Goal: Information Seeking & Learning: Understand process/instructions

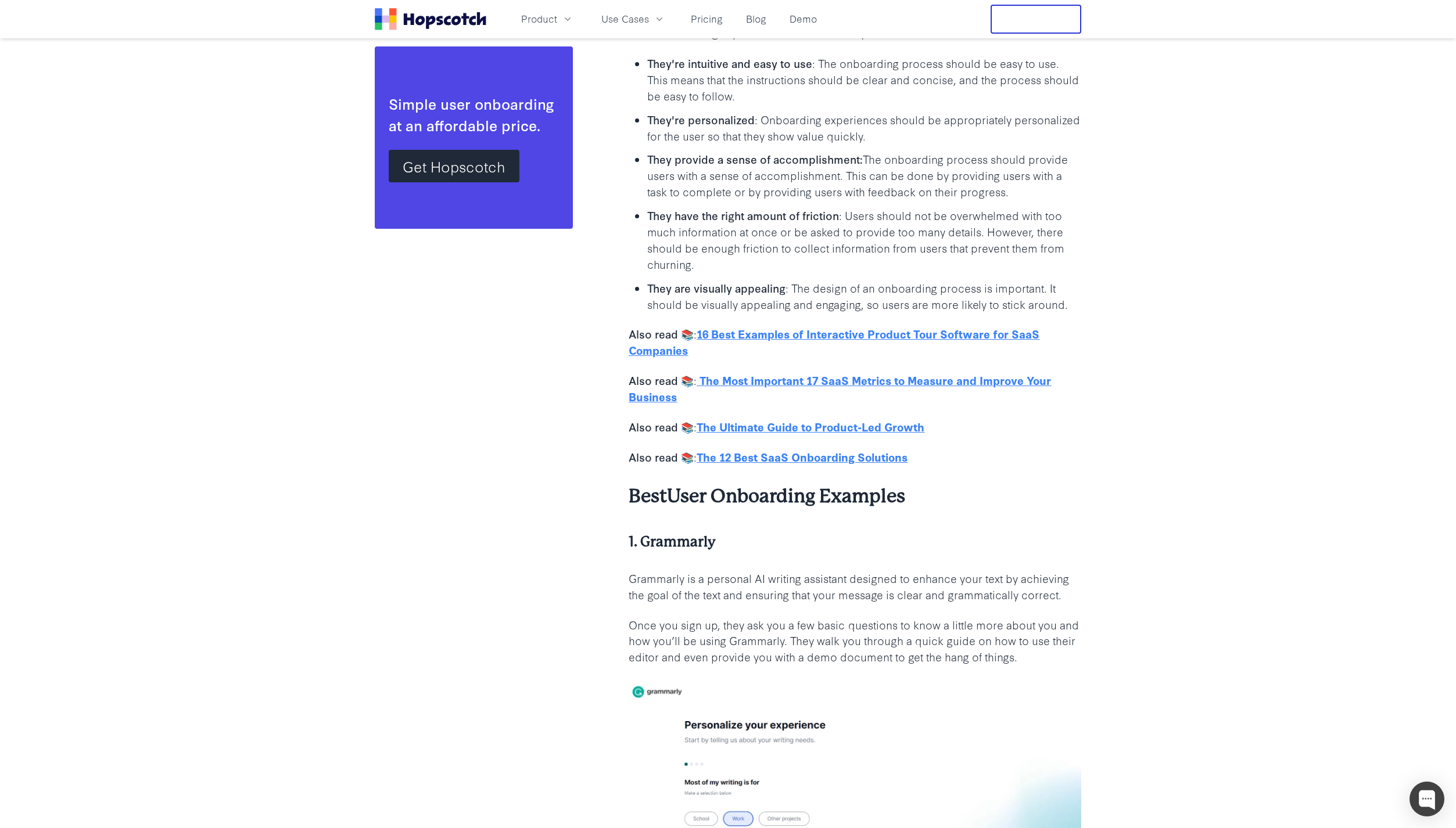
scroll to position [1318, 0]
click at [1030, 333] on u "16 Best Examples of Interactive Product Tour Software for SaaS Companies" at bounding box center [833, 342] width 411 height 32
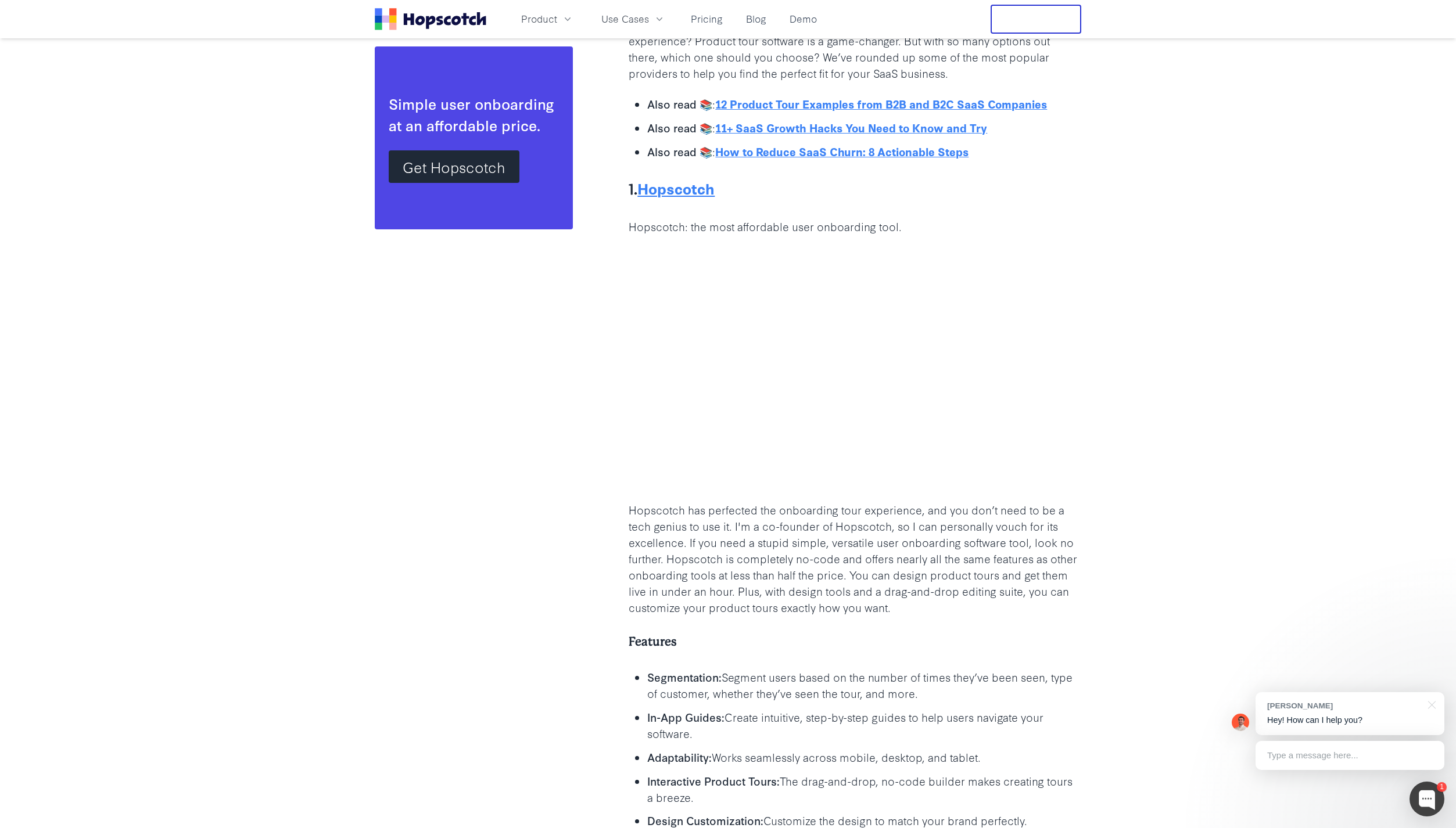
scroll to position [1680, 0]
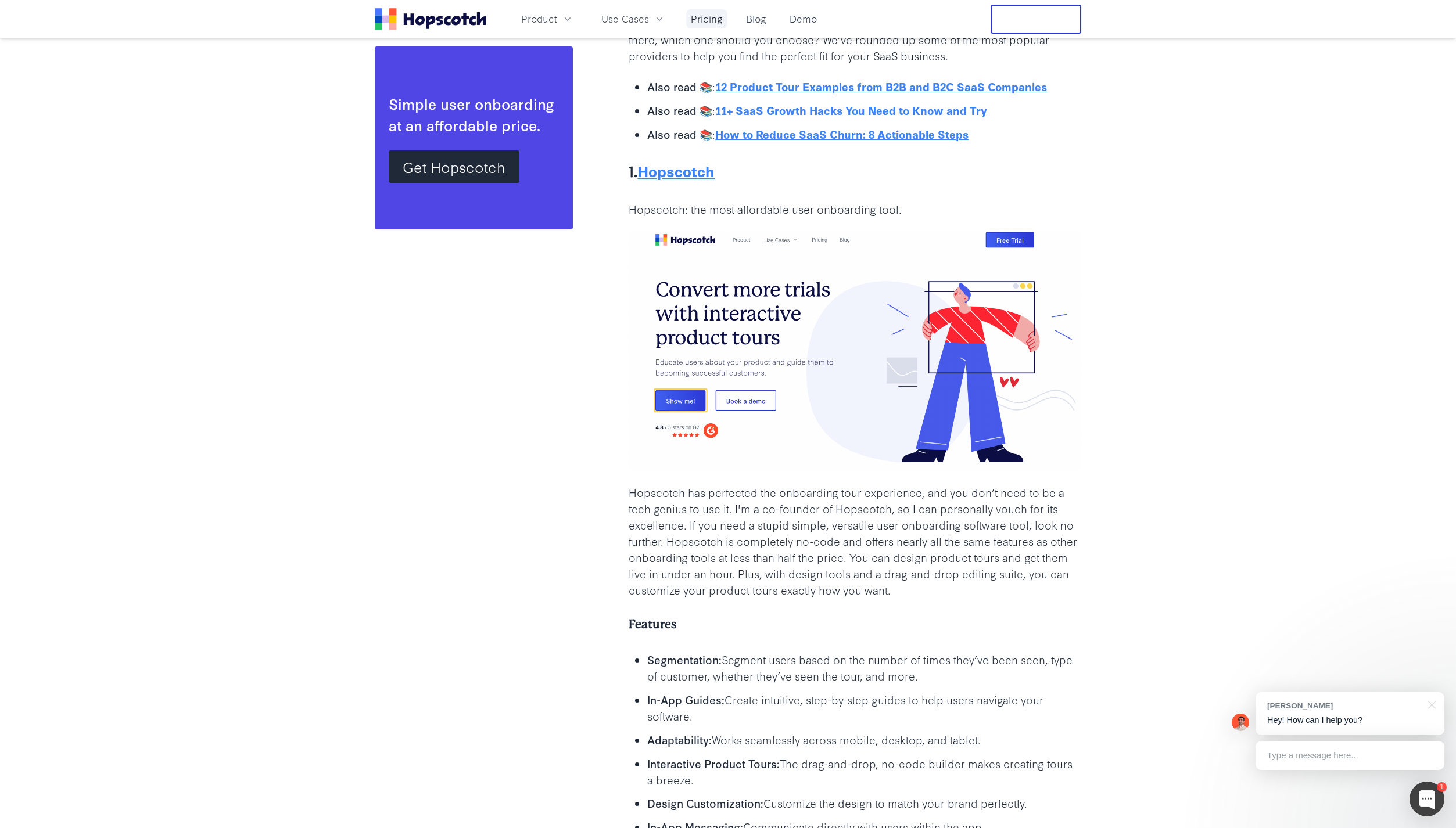
click at [699, 19] on link "Pricing" at bounding box center [706, 19] width 41 height 19
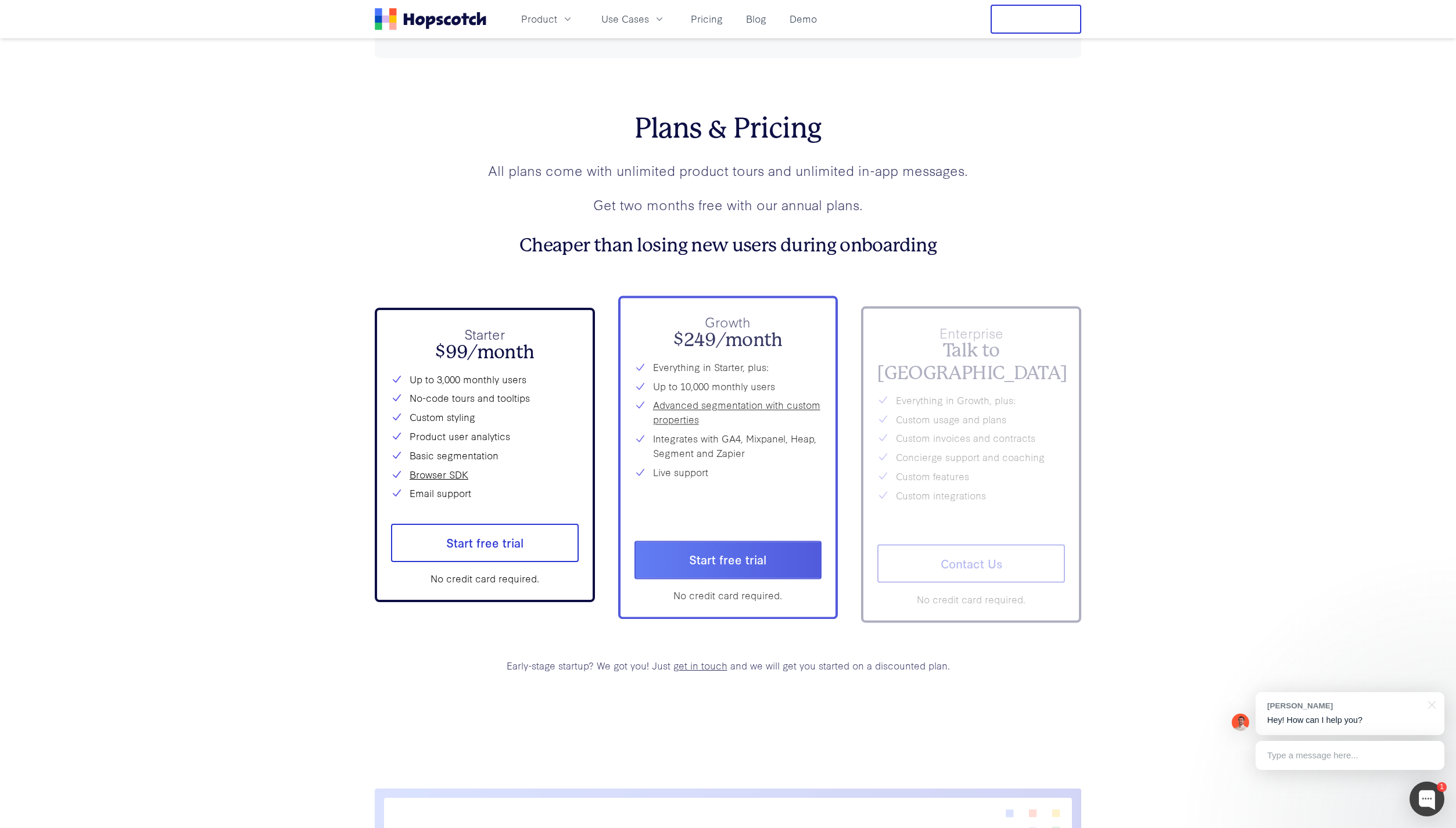
scroll to position [4336, 0]
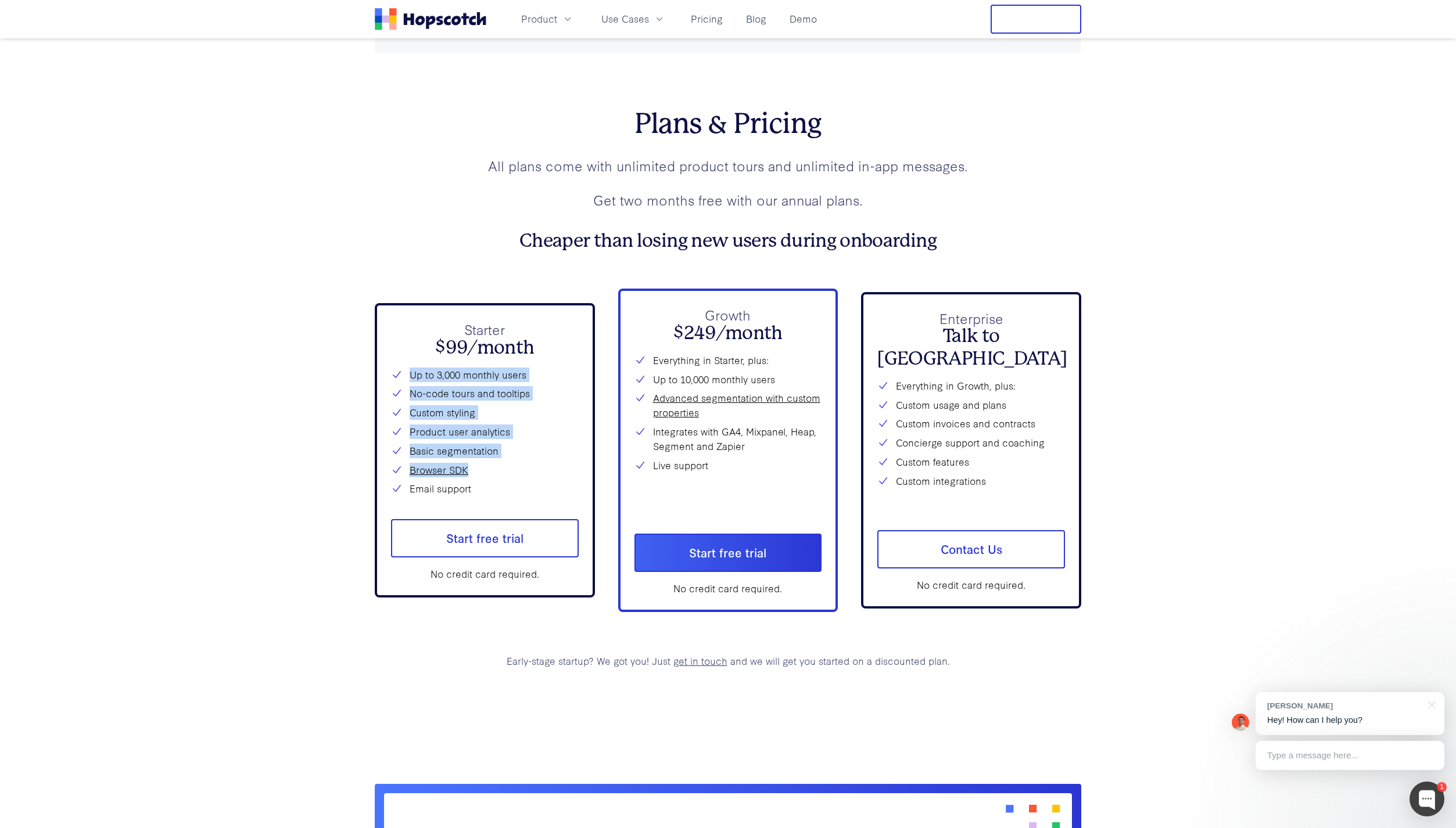
drag, startPoint x: 505, startPoint y: 485, endPoint x: 402, endPoint y: 367, distance: 156.6
click at [402, 369] on div "Up to 3,000 monthly users No-code tours and tooltips Custom styling Product use…" at bounding box center [485, 432] width 188 height 129
click at [389, 156] on p "All plans come with unlimited product tours and unlimited in-app messages." at bounding box center [728, 165] width 706 height 20
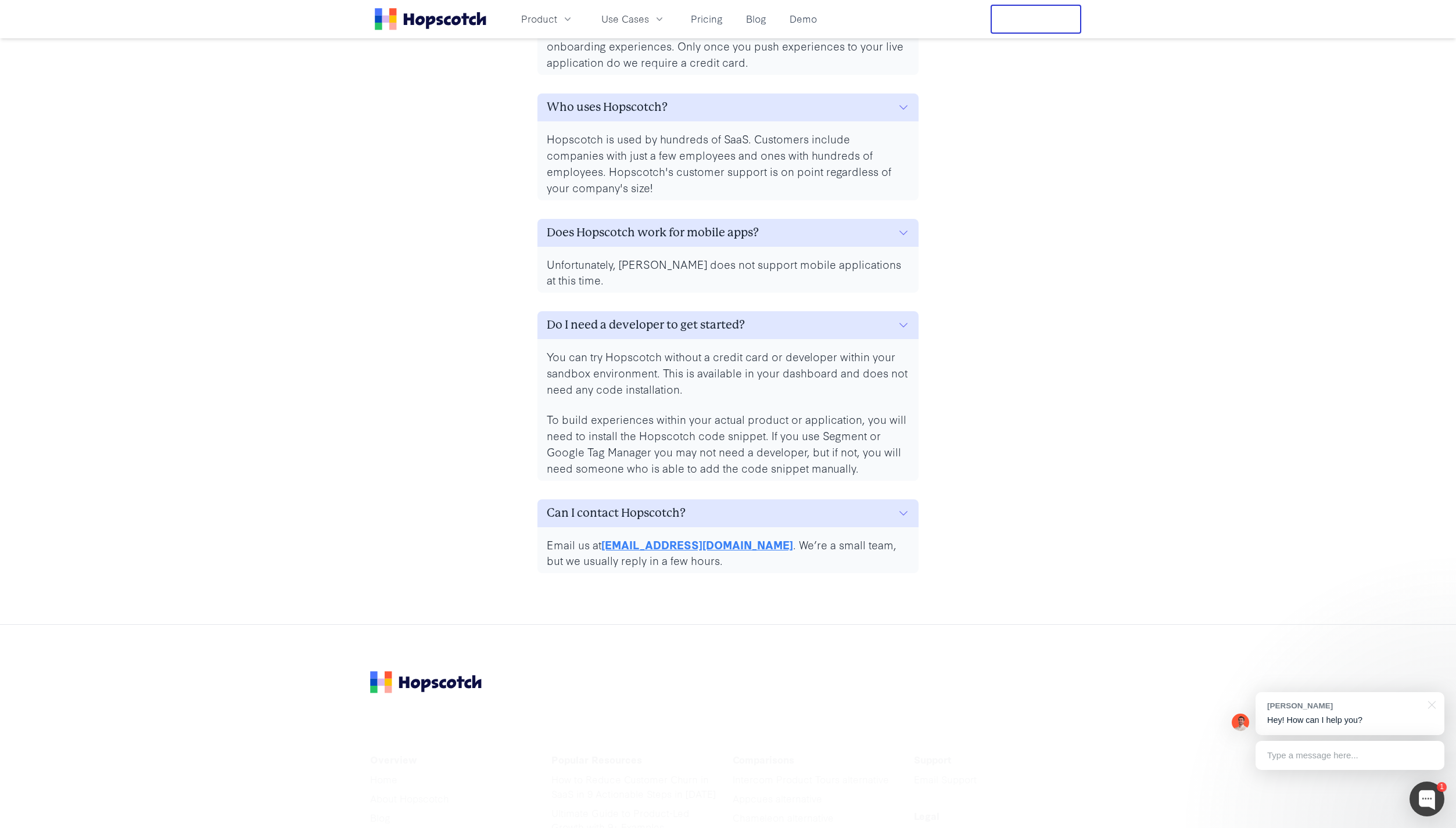
scroll to position [5668, 0]
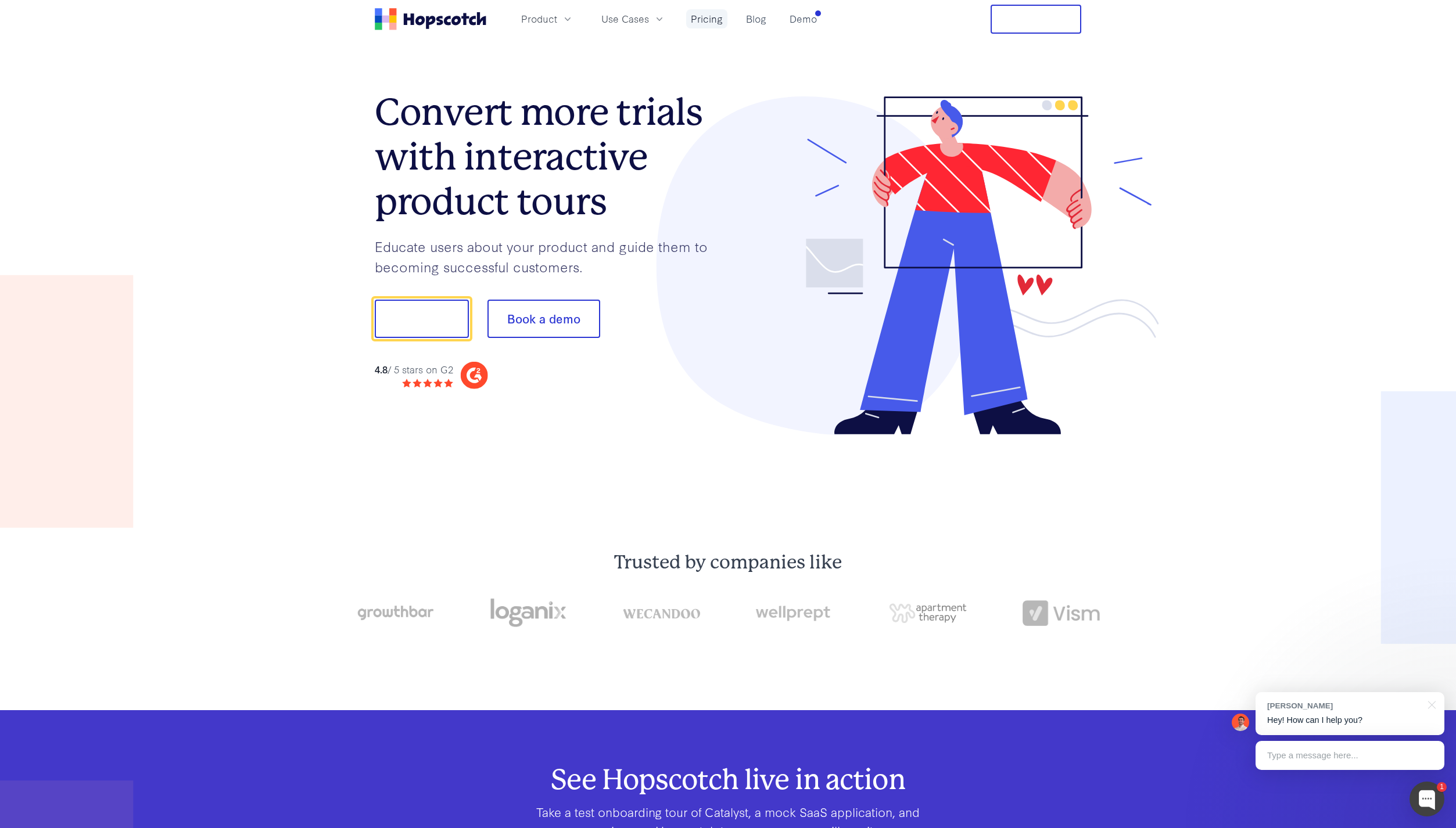
click at [712, 19] on link "Pricing" at bounding box center [706, 19] width 41 height 19
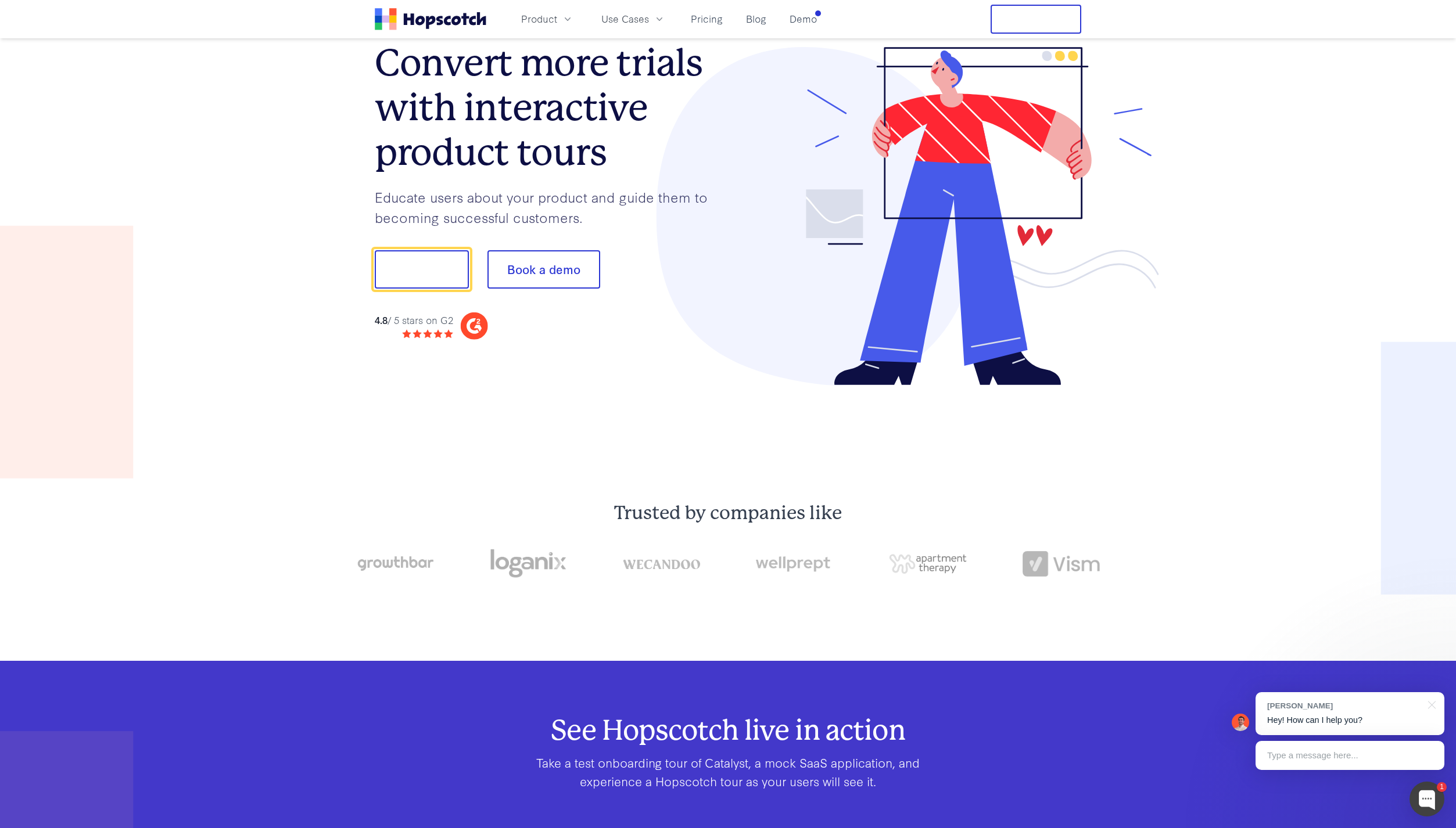
scroll to position [50, 0]
click at [448, 271] on button "Show me!" at bounding box center [421, 268] width 94 height 38
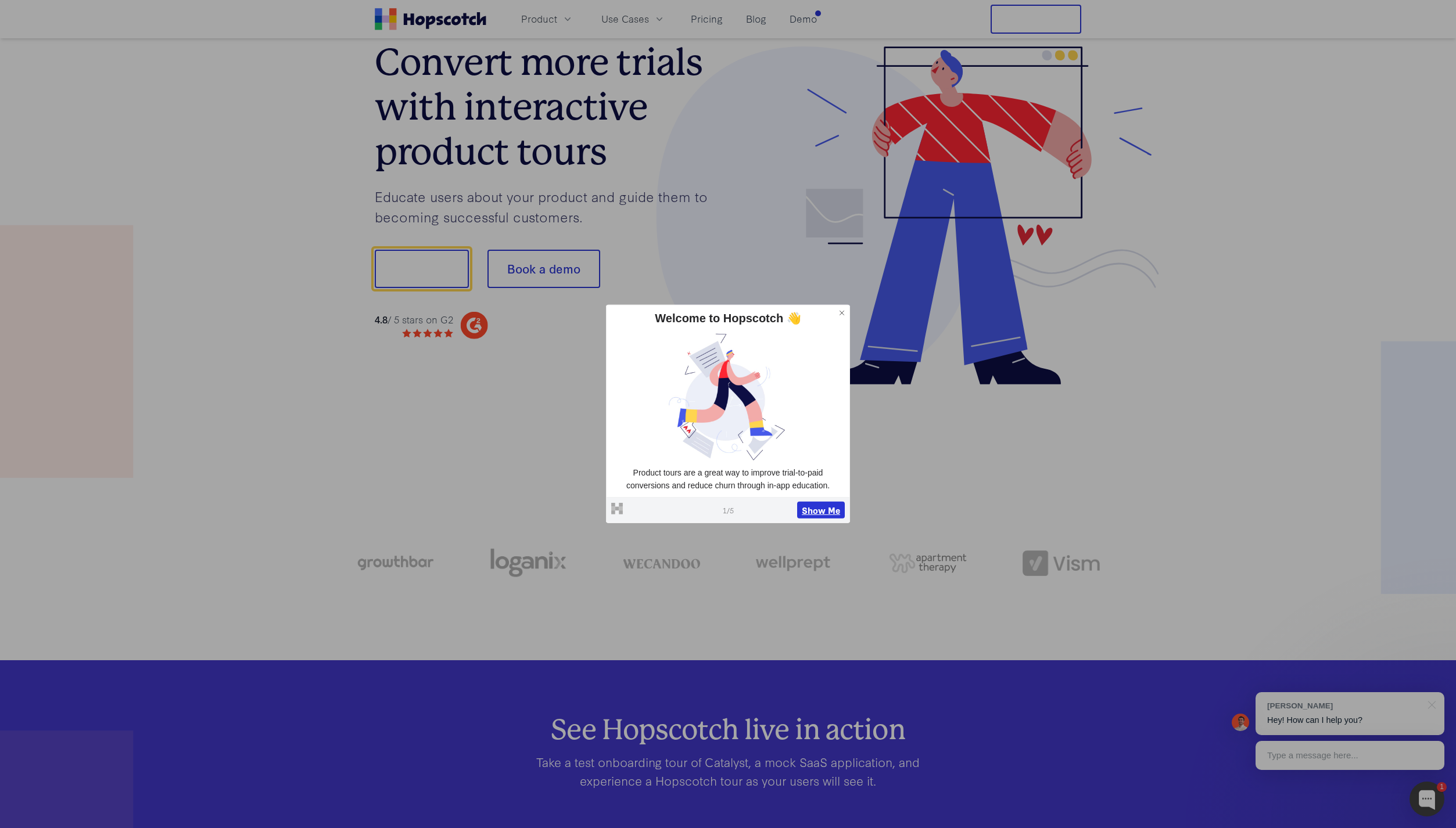
click at [831, 508] on button "Show Me" at bounding box center [821, 509] width 48 height 17
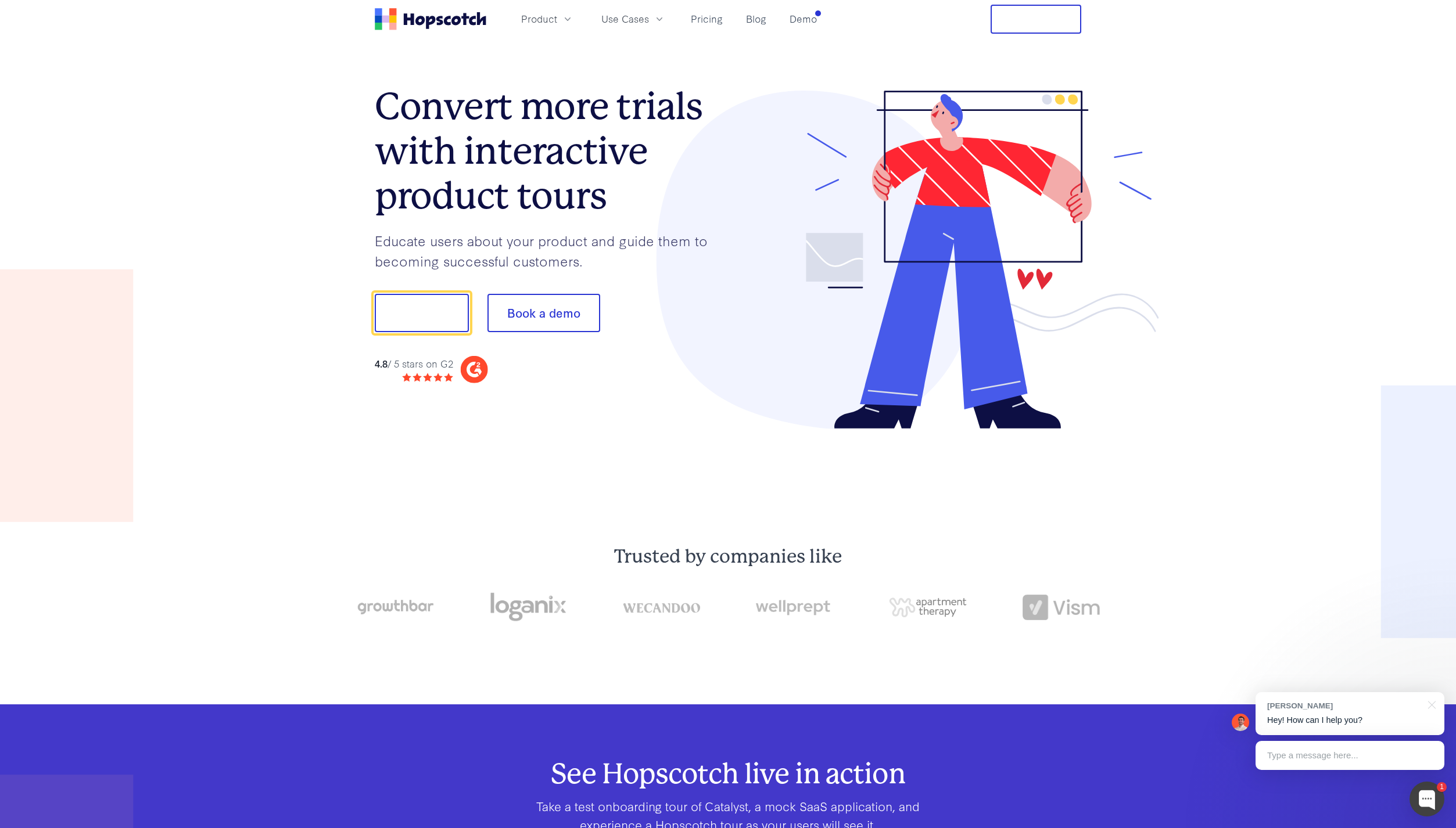
scroll to position [0, 0]
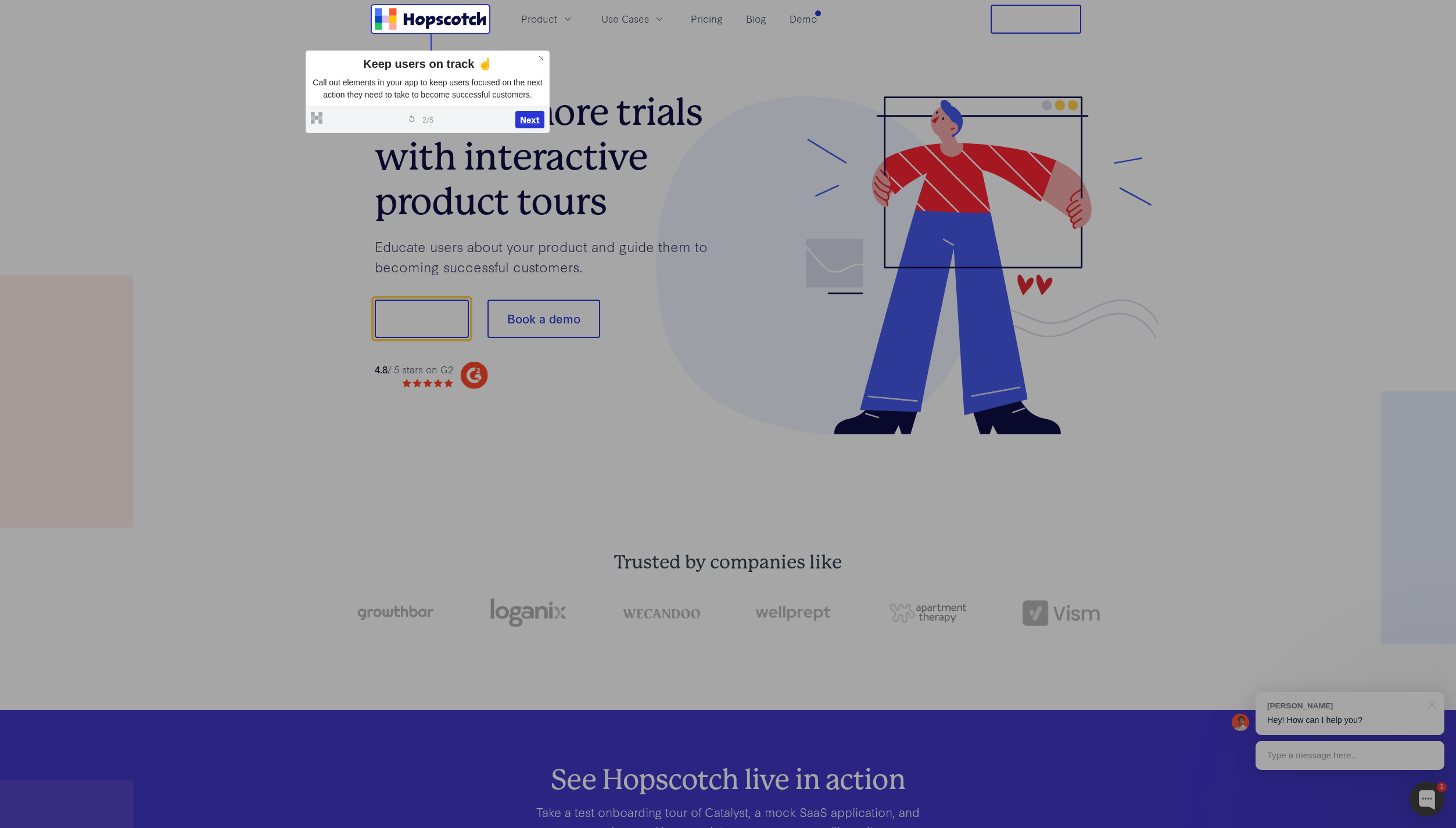
click at [532, 129] on button "Next" at bounding box center [530, 119] width 29 height 17
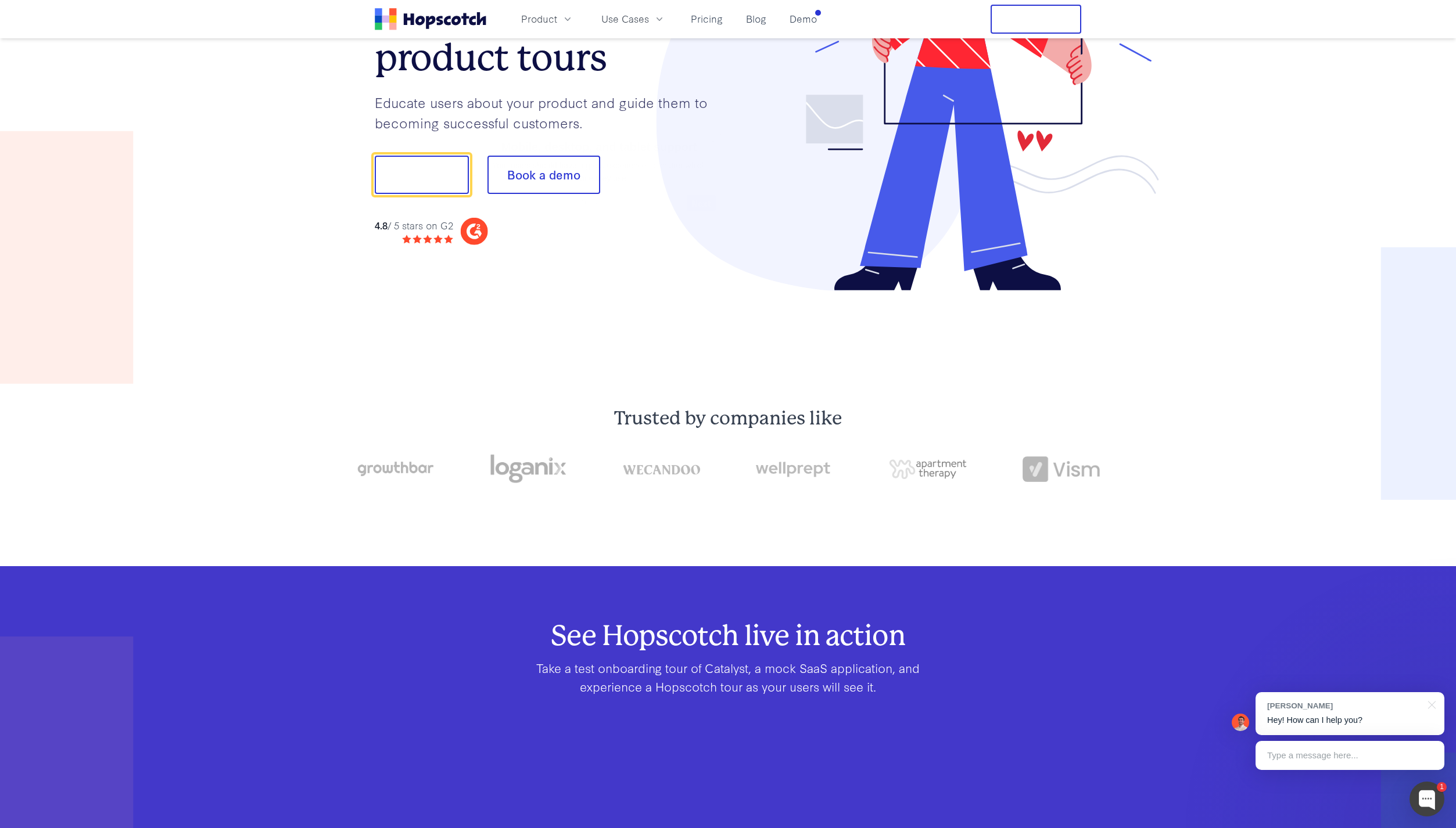
scroll to position [144, 0]
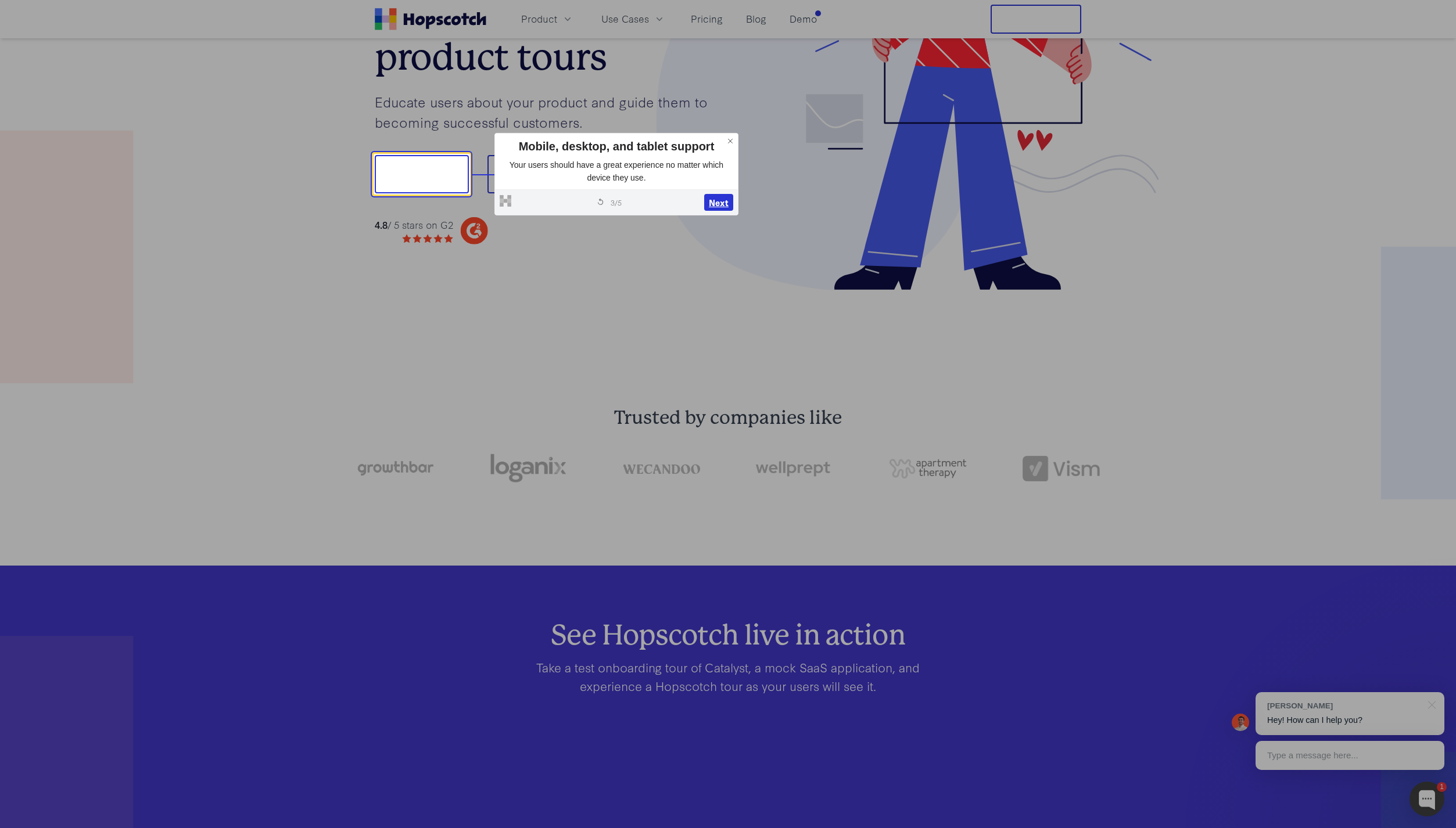
click at [710, 208] on button "Next" at bounding box center [719, 202] width 29 height 17
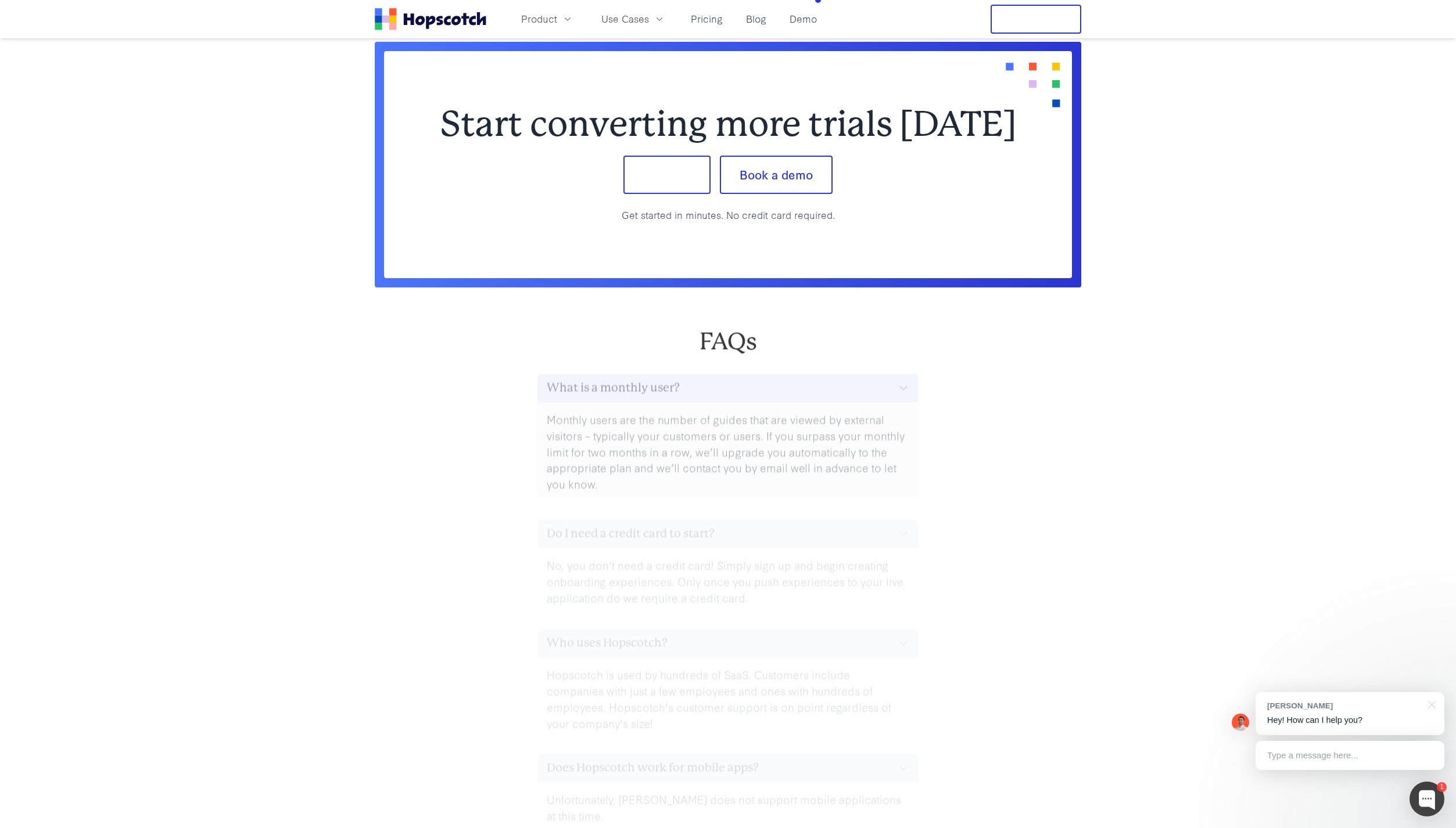
scroll to position [5069, 0]
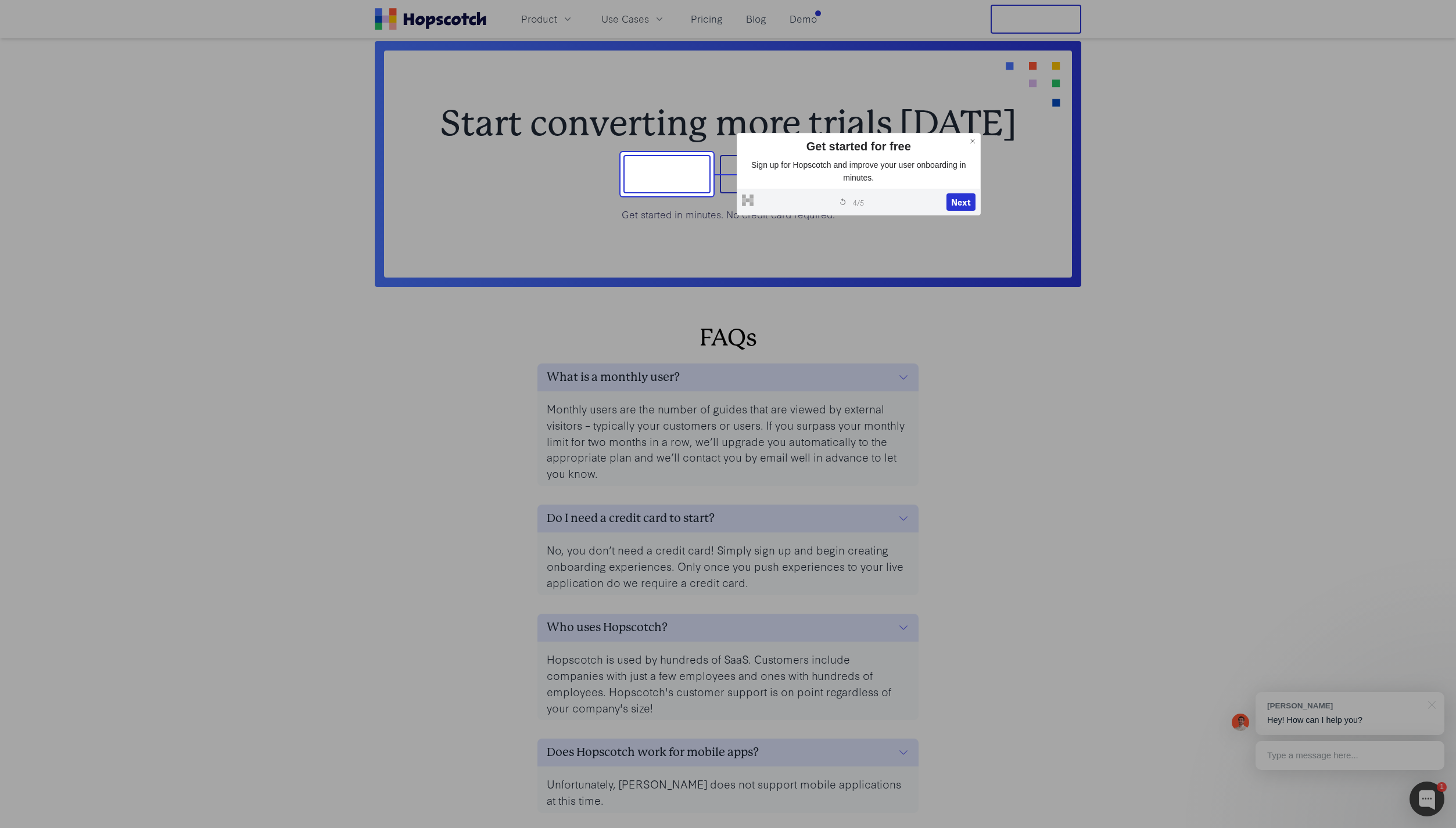
click at [970, 144] on icon at bounding box center [973, 141] width 8 height 8
